Goal: Transaction & Acquisition: Book appointment/travel/reservation

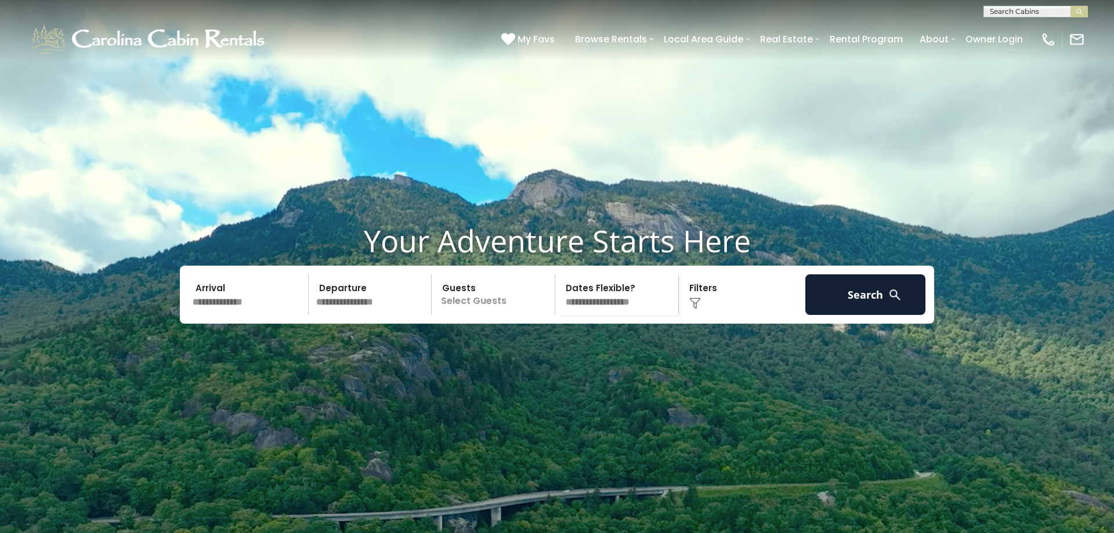
click at [263, 315] on input "text" at bounding box center [249, 294] width 120 height 41
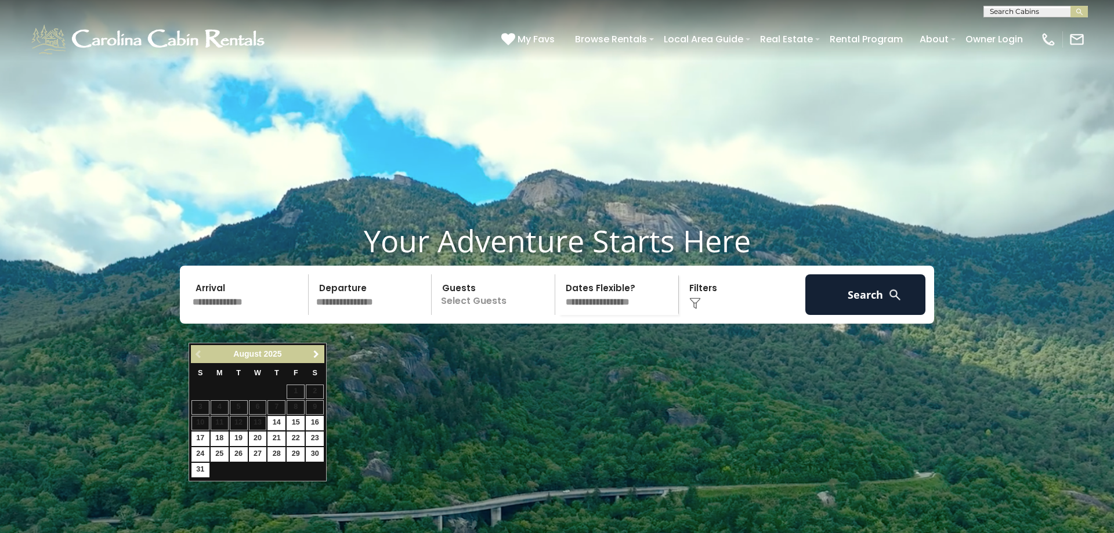
click at [313, 353] on span "Next" at bounding box center [316, 354] width 9 height 9
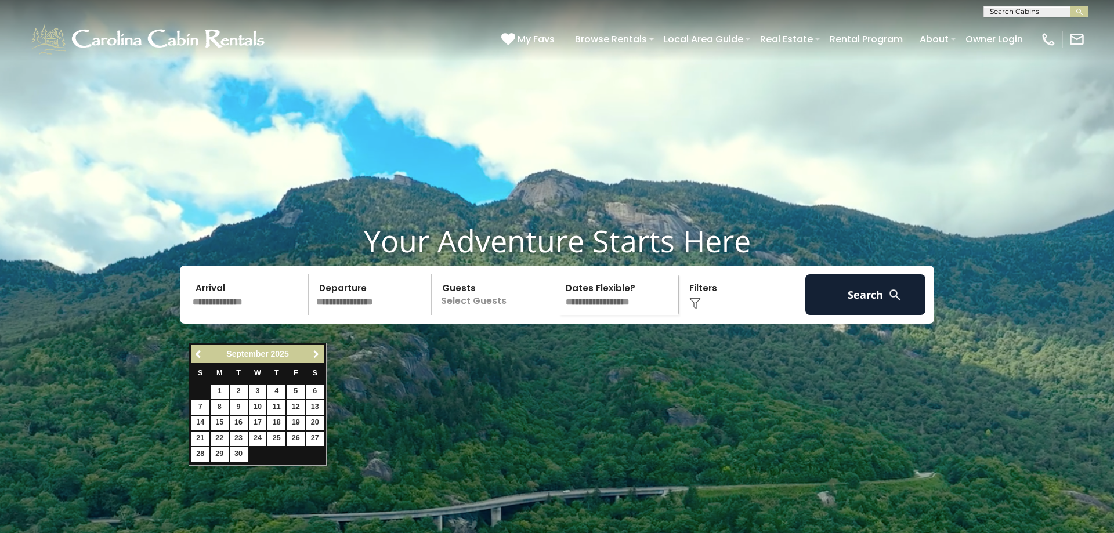
click at [313, 353] on span "Next" at bounding box center [316, 354] width 9 height 9
click at [277, 435] on link "23" at bounding box center [277, 439] width 18 height 15
type input "********"
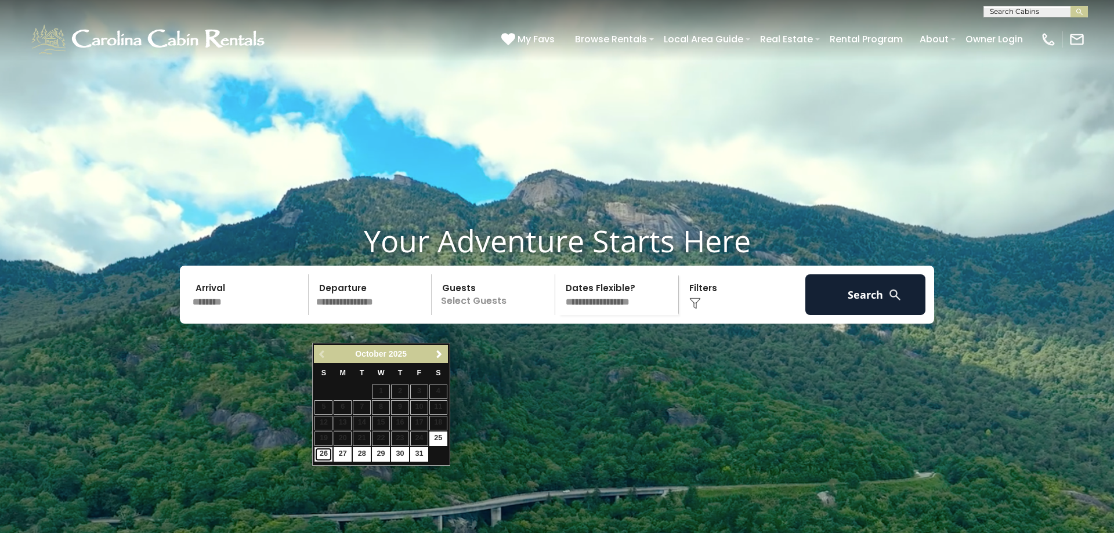
click at [323, 450] on link "26" at bounding box center [324, 454] width 18 height 15
type input "********"
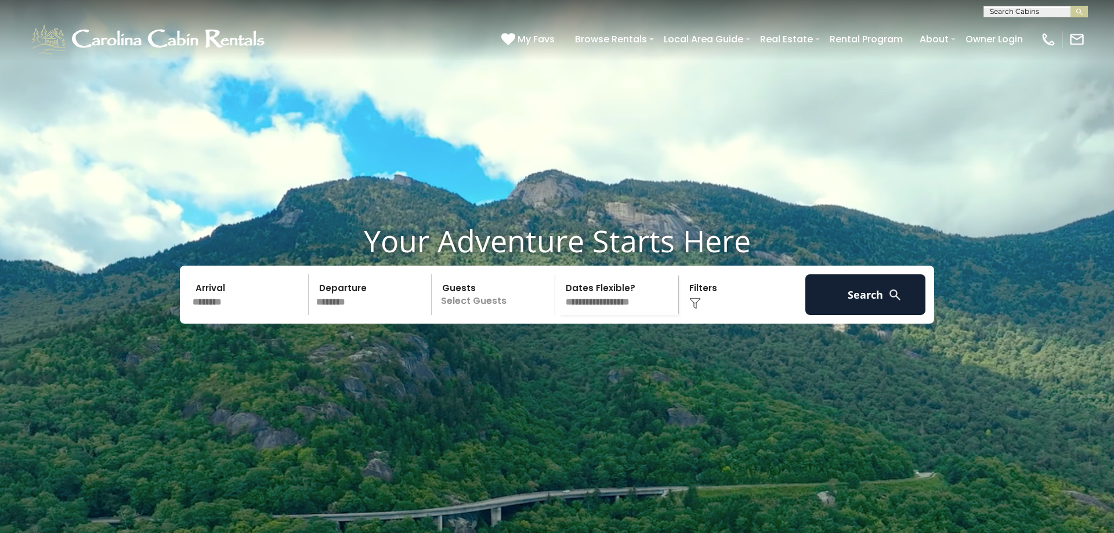
click at [470, 315] on p "Select Guests" at bounding box center [495, 294] width 120 height 41
click at [552, 348] on span "+" at bounding box center [551, 343] width 5 height 12
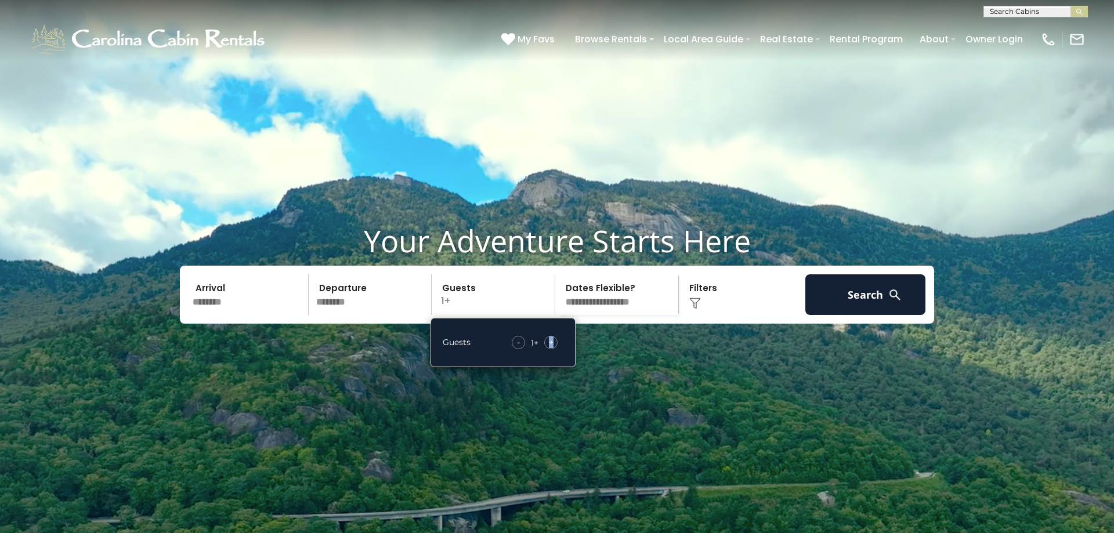
click at [552, 348] on span "+" at bounding box center [551, 343] width 5 height 12
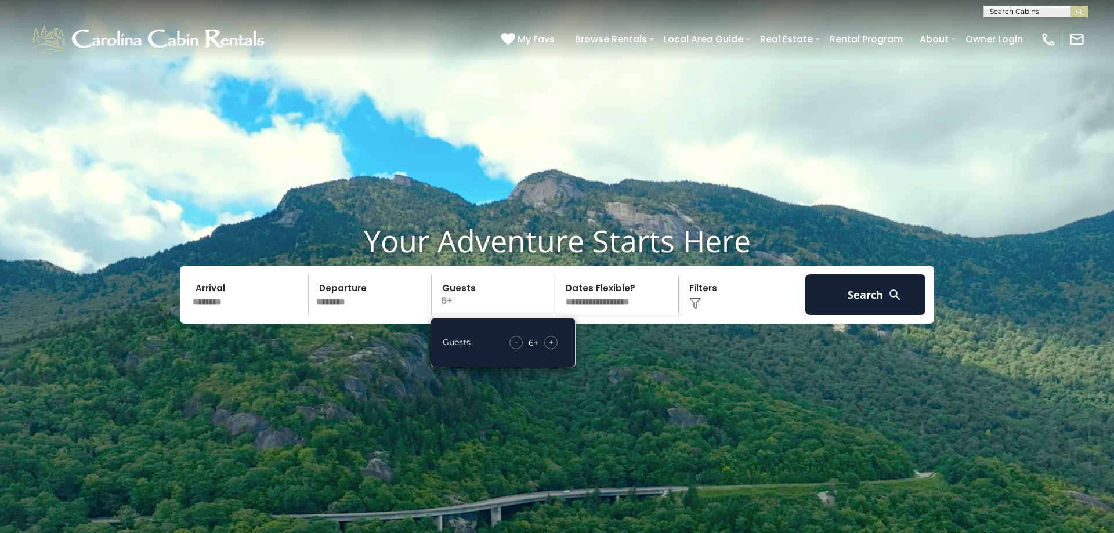
click at [896, 302] on img at bounding box center [895, 295] width 15 height 15
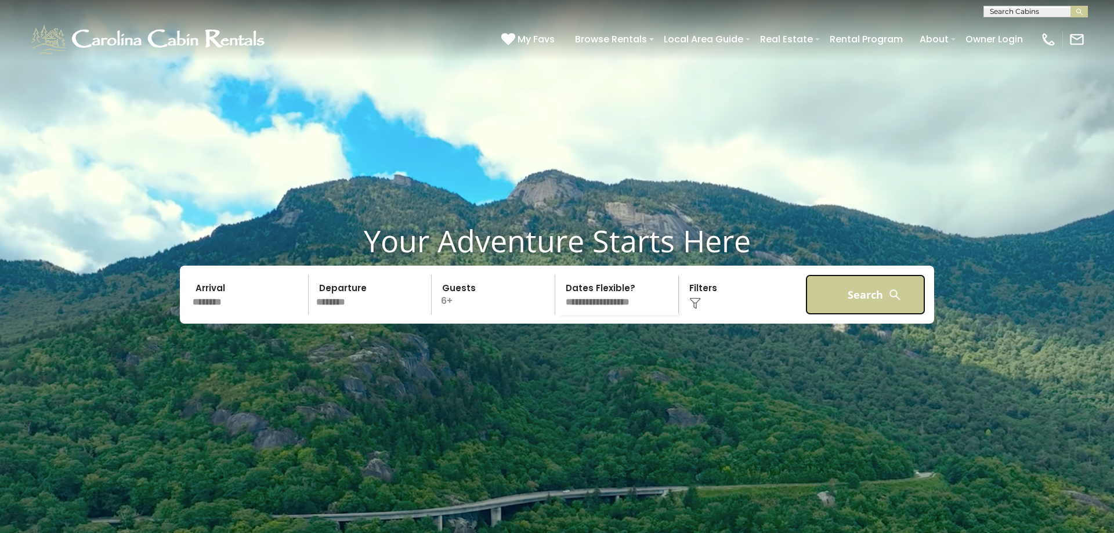
click at [850, 315] on button "Search" at bounding box center [866, 294] width 120 height 41
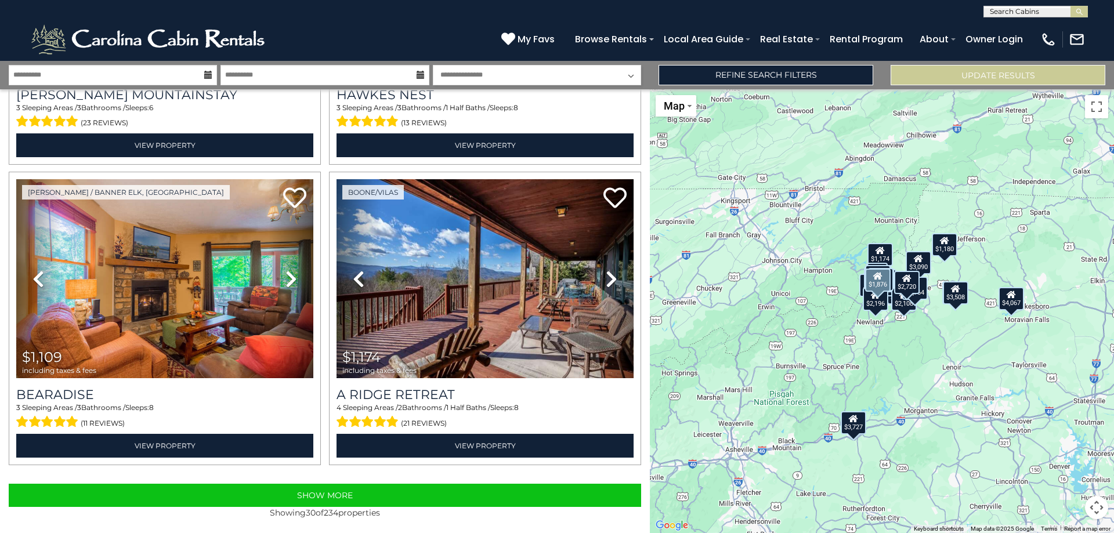
scroll to position [4162, 0]
